Goal: Information Seeking & Learning: Check status

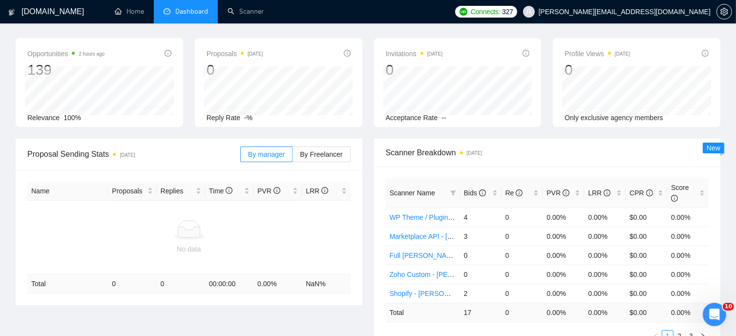
scroll to position [49, 0]
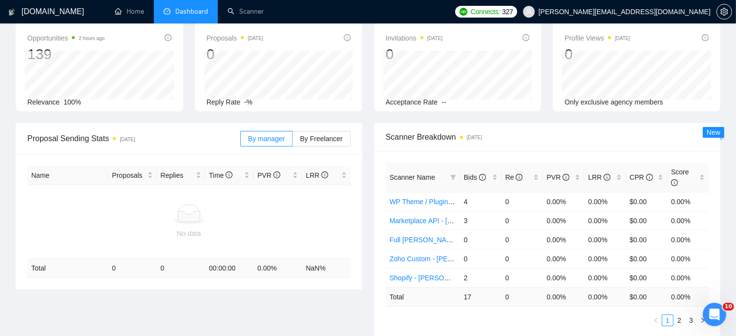
click at [724, 68] on div "Profile Views [DATE] 0 [DATE] [DATE] 0 Only exclusive agency members" at bounding box center [636, 66] width 179 height 89
click at [452, 175] on icon "filter" at bounding box center [452, 177] width 5 height 5
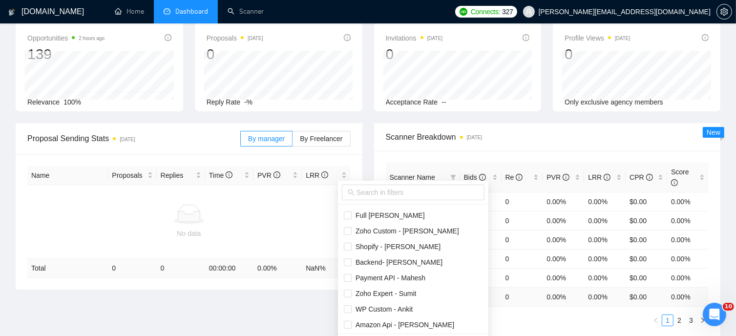
scroll to position [47, 0]
click at [507, 320] on div "Scanner Name Bids Re PVR LRR CPR Score WP Theme / Plugin - [PERSON_NAME] 4 0 0.…" at bounding box center [547, 244] width 347 height 187
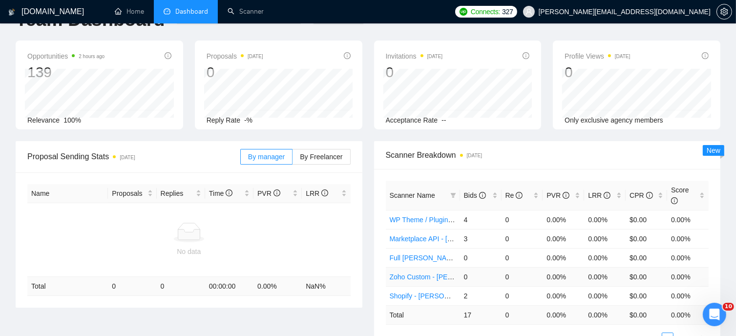
scroll to position [0, 0]
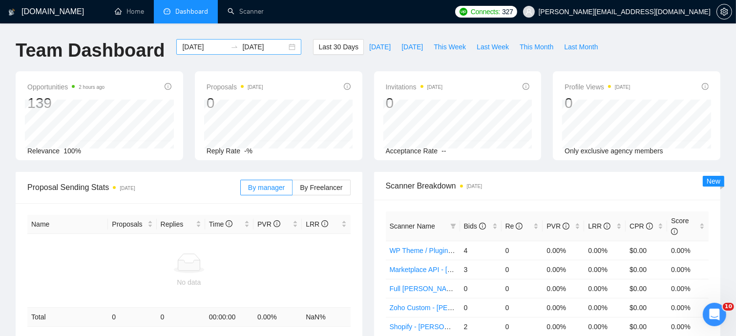
click at [286, 47] on div "[DATE] [DATE]" at bounding box center [238, 47] width 125 height 16
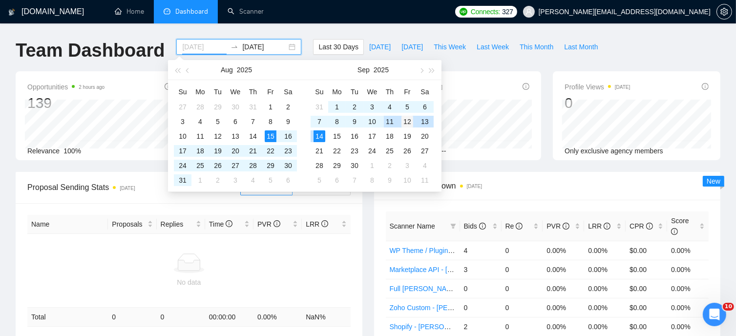
type input "[DATE]"
click at [408, 121] on div "12" at bounding box center [407, 122] width 12 height 12
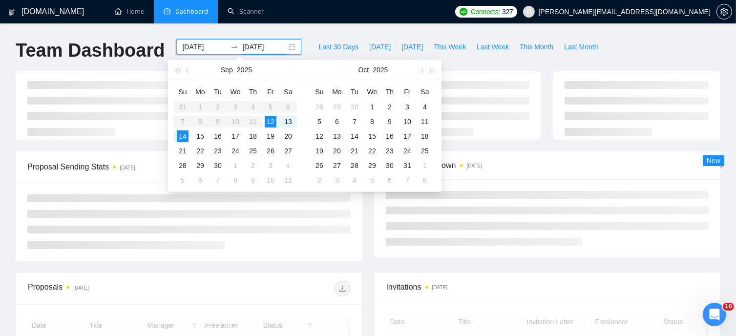
type input "[DATE]"
click at [182, 136] on div "14" at bounding box center [183, 136] width 12 height 12
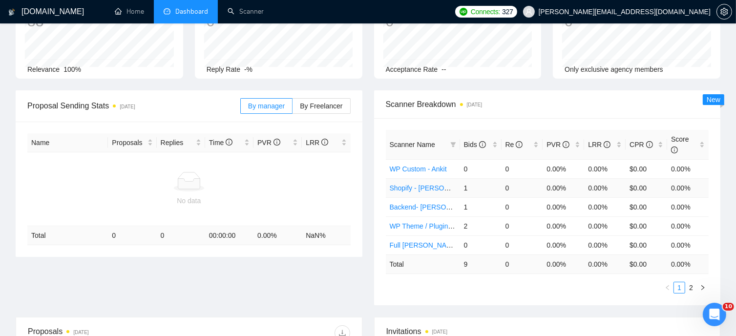
scroll to position [98, 0]
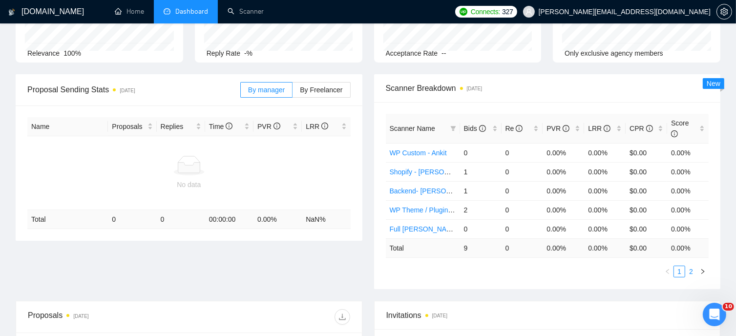
click at [690, 266] on link "2" at bounding box center [691, 271] width 11 height 11
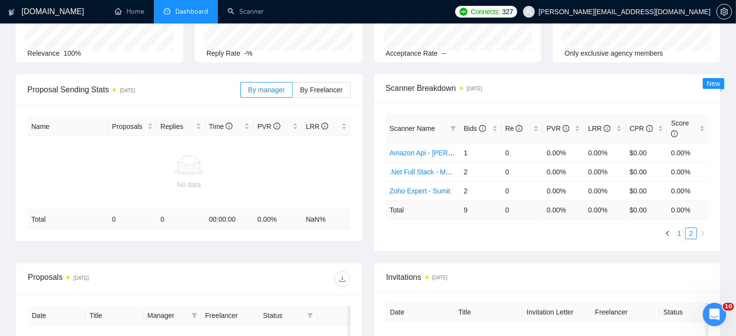
click at [677, 228] on link "1" at bounding box center [679, 233] width 11 height 11
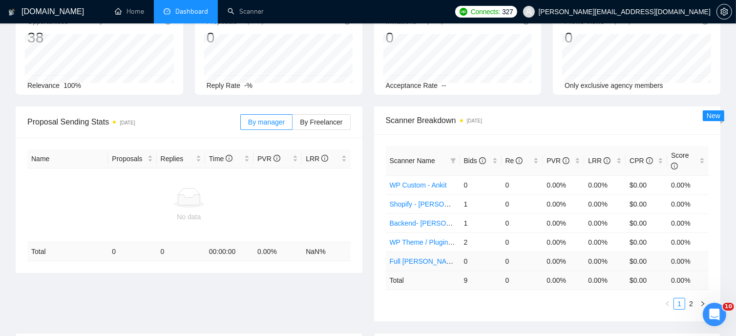
scroll to position [49, 0]
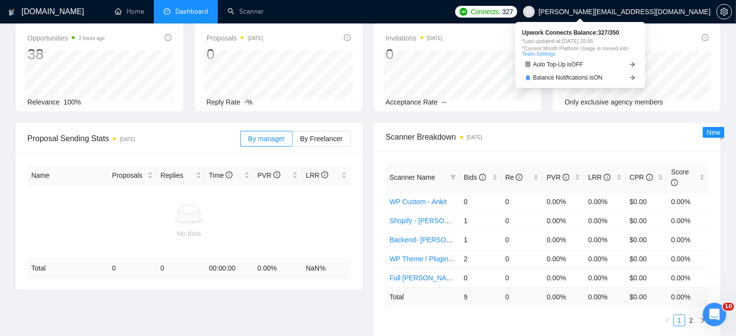
click at [513, 12] on span "327" at bounding box center [507, 11] width 11 height 11
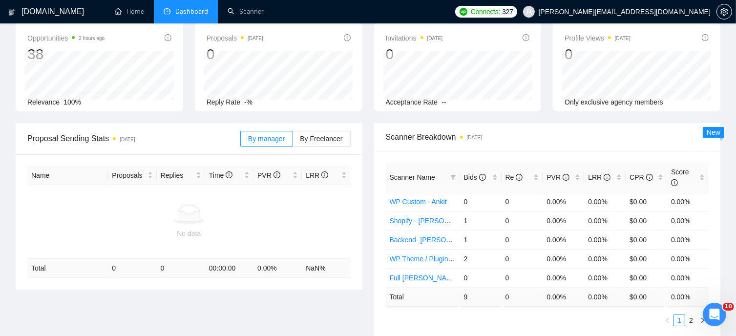
click at [482, 23] on div "Invitations [DATE] 0 Acceptance Rate --" at bounding box center [458, 66] width 168 height 89
